Goal: Information Seeking & Learning: Learn about a topic

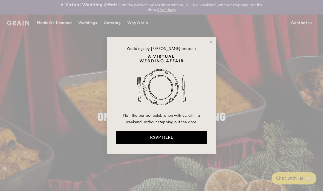
click at [214, 41] on div "Weddings by [PERSON_NAME] presents Plan the perfect celebration with us, all in…" at bounding box center [161, 95] width 109 height 117
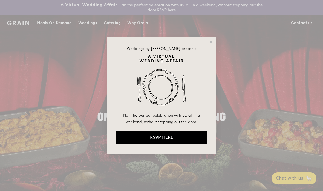
click at [210, 42] on icon at bounding box center [210, 41] width 3 height 3
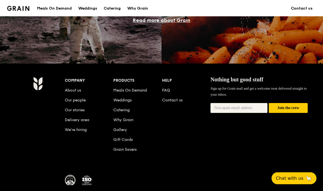
scroll to position [547, 0]
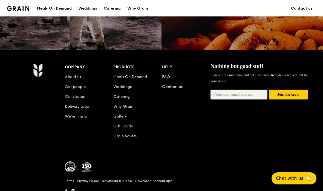
click at [72, 114] on link "We’re hiring" at bounding box center [76, 116] width 22 height 5
click at [75, 114] on link "We’re hiring" at bounding box center [76, 116] width 22 height 5
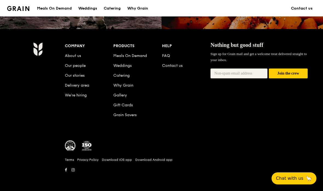
click at [75, 94] on link "We’re hiring" at bounding box center [76, 95] width 22 height 5
click at [28, 97] on div "Company About us Our people Our stories Delivery area We’re hiring Products Mea…" at bounding box center [161, 110] width 296 height 136
click at [42, 101] on div "Company About us Our people Our stories Delivery area We’re hiring Products Mea…" at bounding box center [161, 110] width 296 height 136
click at [65, 112] on div "Company About us Our people Our stories Delivery area We’re hiring Products Mea…" at bounding box center [186, 84] width 242 height 85
click at [80, 114] on div "Company About us Our people Our stories Delivery area We’re hiring Products Mea…" at bounding box center [186, 84] width 242 height 85
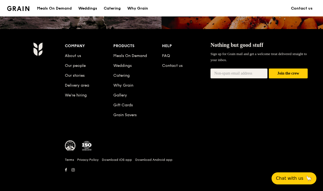
click at [186, 101] on div "Company About us Our people Our stories Delivery area We’re hiring Products Mea…" at bounding box center [186, 84] width 242 height 85
click at [92, 113] on div "Company About us Our people Our stories Delivery area We’re hiring Products Mea…" at bounding box center [186, 84] width 242 height 85
click at [97, 102] on div "Company About us Our people Our stories Delivery area We’re hiring Products Mea…" at bounding box center [186, 84] width 242 height 85
click at [175, 103] on div "Company About us Our people Our stories Delivery area We’re hiring Products Mea…" at bounding box center [186, 84] width 242 height 85
click at [71, 97] on link "We’re hiring" at bounding box center [76, 95] width 22 height 5
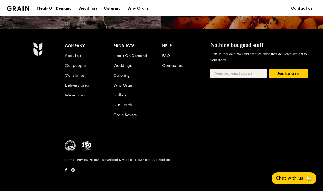
scroll to position [547, 0]
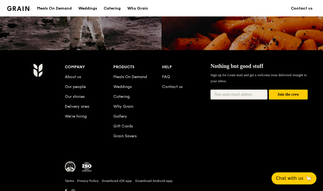
click at [70, 114] on link "We’re hiring" at bounding box center [76, 116] width 22 height 5
click at [72, 74] on link "About us" at bounding box center [73, 76] width 16 height 5
click at [75, 114] on link "We’re hiring" at bounding box center [76, 116] width 22 height 5
click at [75, 63] on div "Company" at bounding box center [89, 67] width 48 height 8
